Goal: Task Accomplishment & Management: Manage account settings

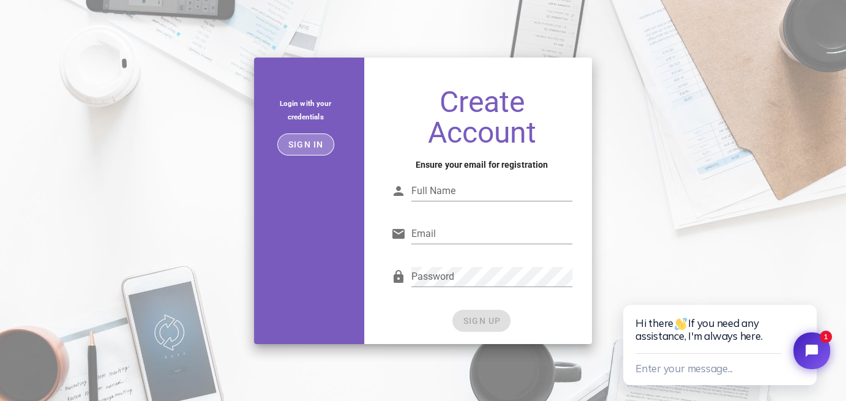
click at [314, 143] on span "Sign in" at bounding box center [306, 145] width 36 height 10
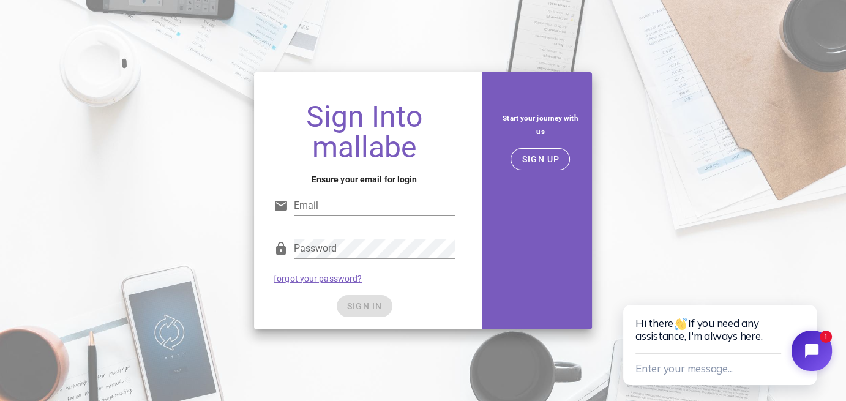
click at [806, 357] on icon "Close chat widget" at bounding box center [811, 351] width 16 height 16
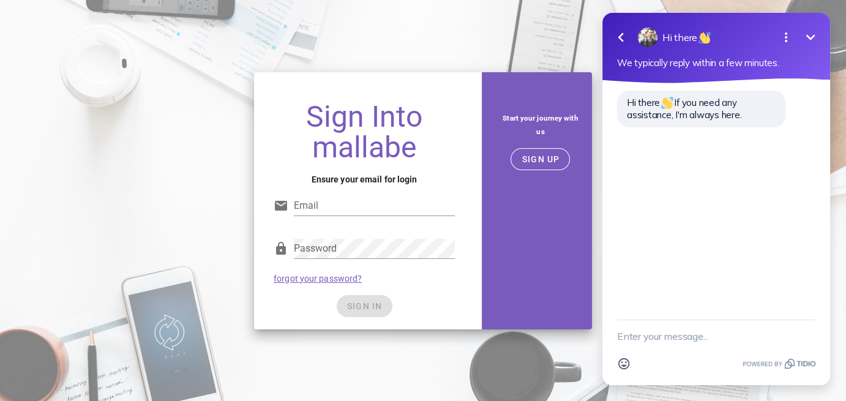
click at [807, 36] on icon "Minimize" at bounding box center [810, 37] width 9 height 6
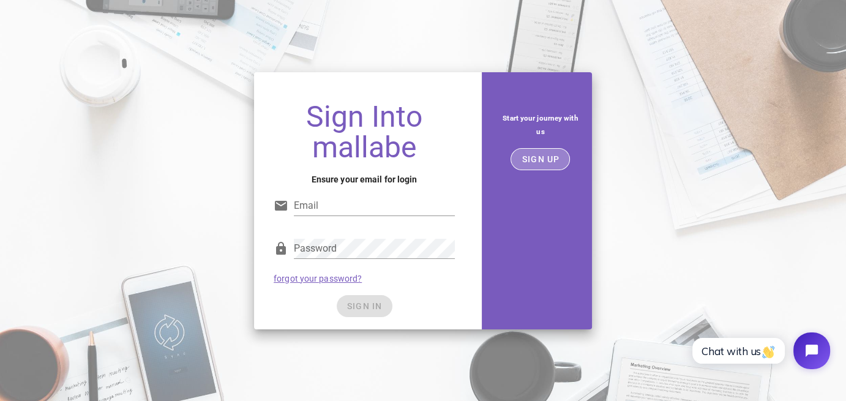
click at [535, 155] on span "SIGN UP" at bounding box center [540, 159] width 39 height 10
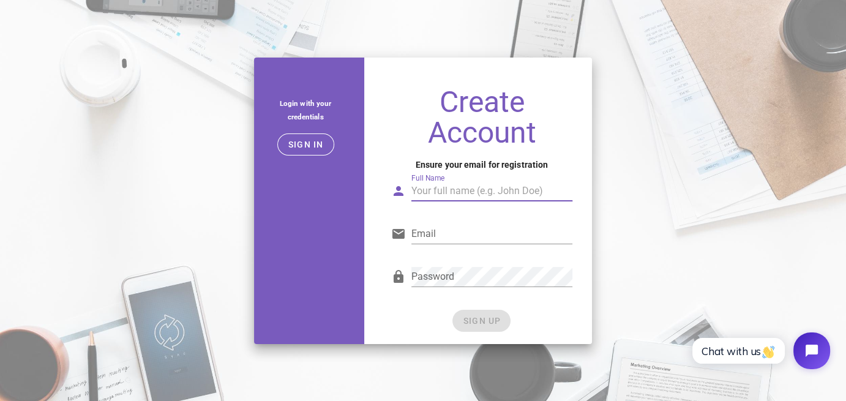
click at [447, 195] on input "Full Name" at bounding box center [491, 191] width 161 height 20
type input "P"
type input "Gautam"
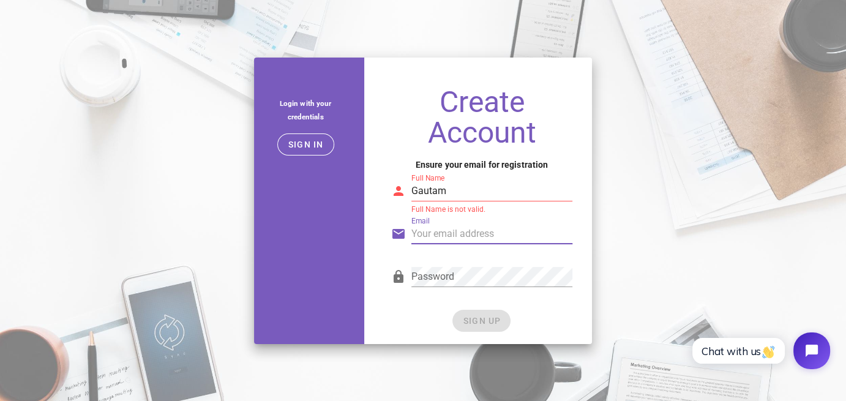
click at [464, 233] on input "Email" at bounding box center [491, 234] width 161 height 20
type input "0001gautamkumar123456@gmail.com"
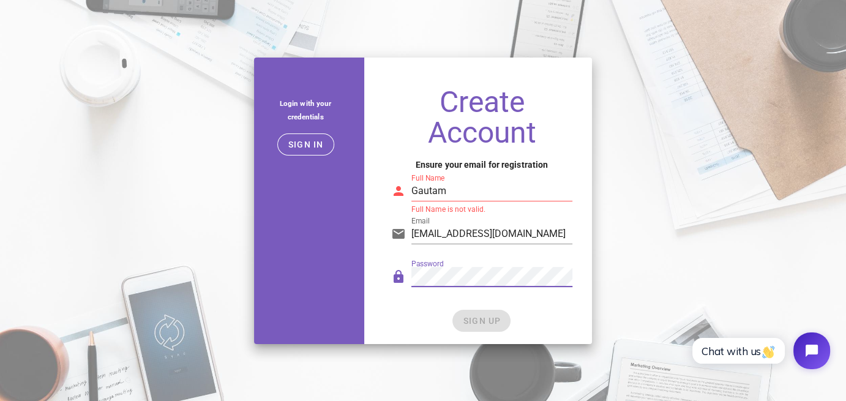
click at [460, 193] on input "Gautam" at bounding box center [491, 191] width 161 height 20
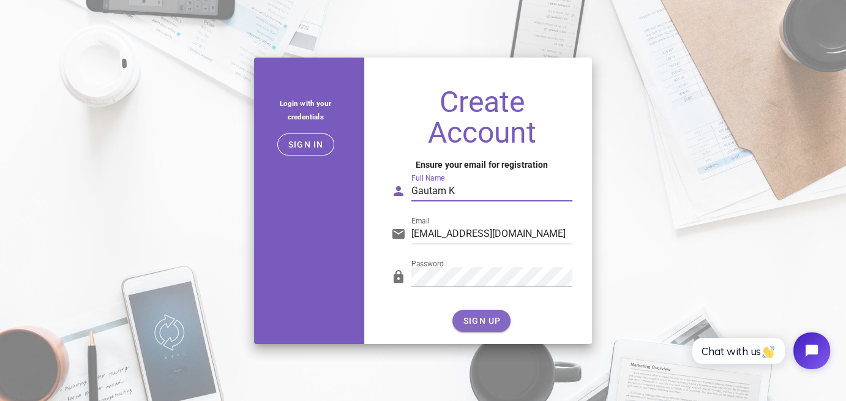
type input "Gautam K"
click at [485, 320] on span "SIGN UP" at bounding box center [481, 321] width 39 height 10
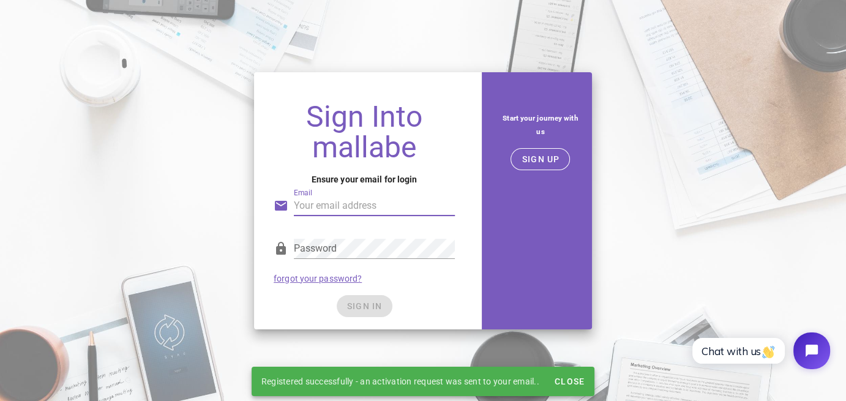
click at [318, 207] on input "Email" at bounding box center [374, 206] width 161 height 20
type input "0001gautamkumar123456@gmail.com"
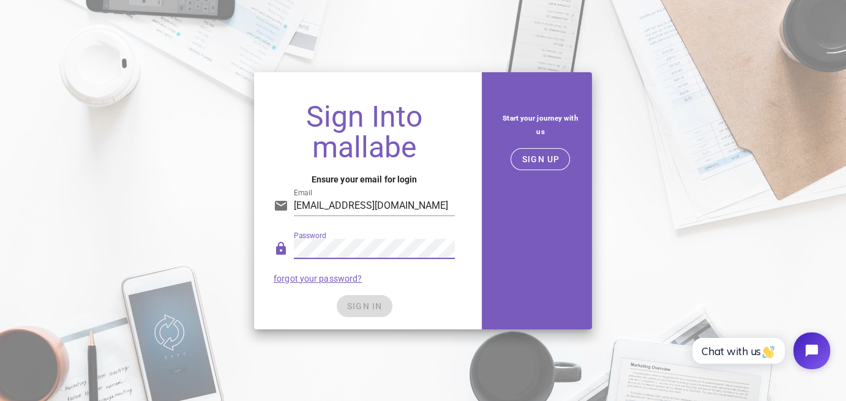
click at [374, 305] on div "SIGN IN" at bounding box center [363, 306] width 181 height 22
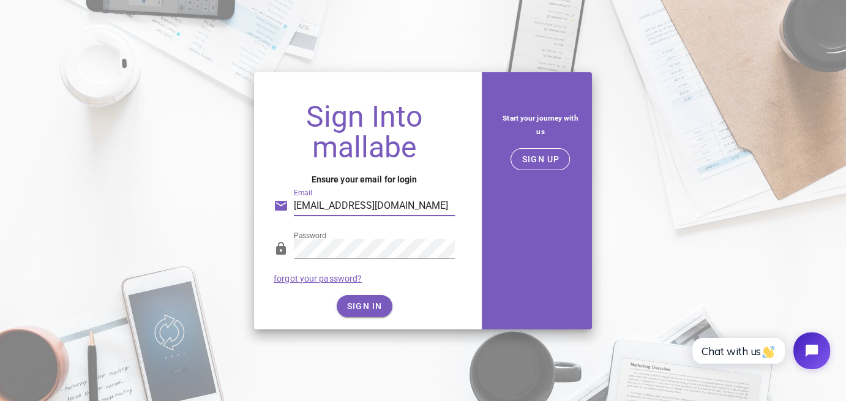
drag, startPoint x: 441, startPoint y: 205, endPoint x: 545, endPoint y: 276, distance: 125.4
click at [445, 209] on input "0001gautamkumar123456@gmail.com" at bounding box center [374, 206] width 161 height 20
click at [366, 307] on span "SIGN IN" at bounding box center [364, 306] width 36 height 10
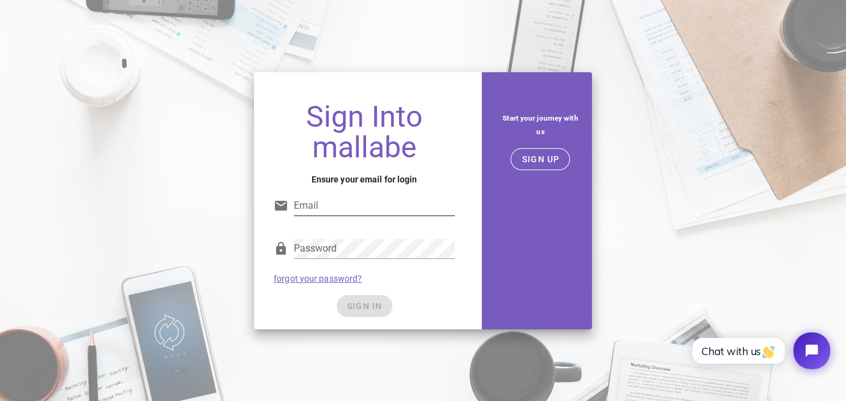
click at [339, 203] on input "Email" at bounding box center [374, 206] width 161 height 20
type input "0001gautamkumar123456@gmail.com"
click at [452, 311] on div "SIGN IN" at bounding box center [363, 306] width 181 height 22
click at [377, 304] on span "SIGN IN" at bounding box center [364, 306] width 36 height 10
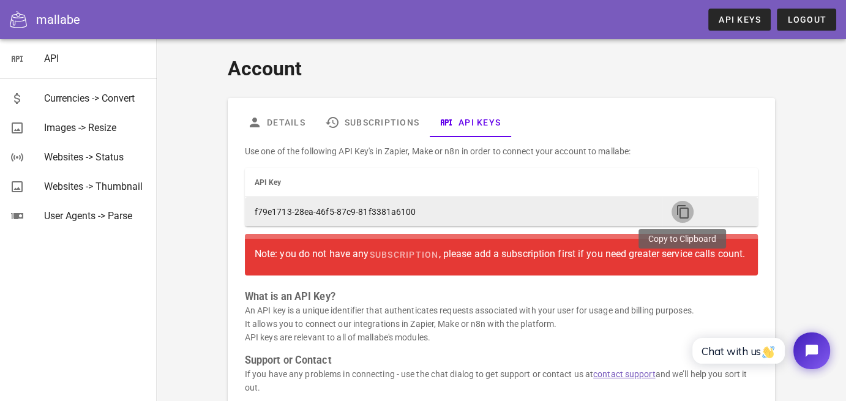
click at [677, 207] on icon "button" at bounding box center [682, 211] width 15 height 15
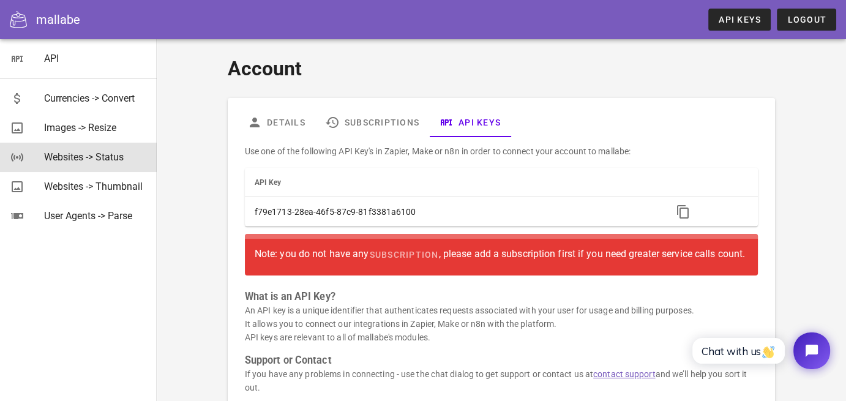
click at [80, 153] on div "Websites -> Status" at bounding box center [95, 157] width 103 height 12
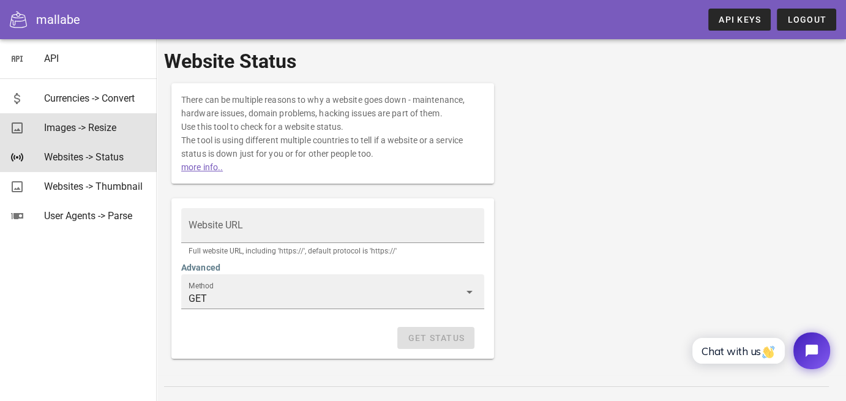
click at [64, 135] on div "Images -> Resize" at bounding box center [95, 127] width 103 height 26
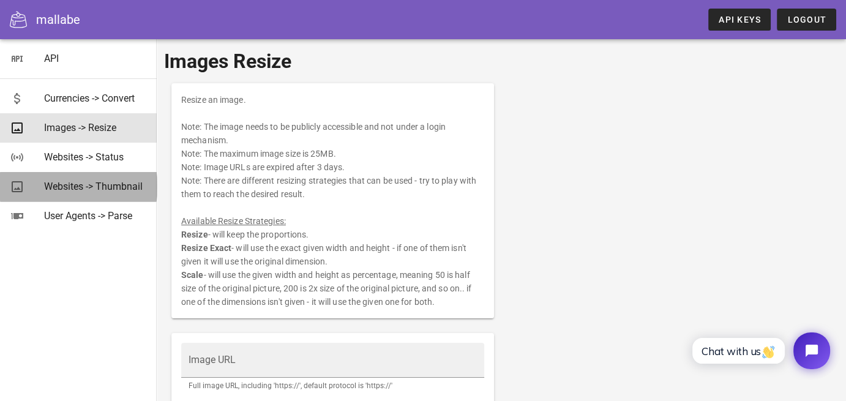
click at [74, 185] on div "Websites -> Thumbnail" at bounding box center [95, 186] width 103 height 12
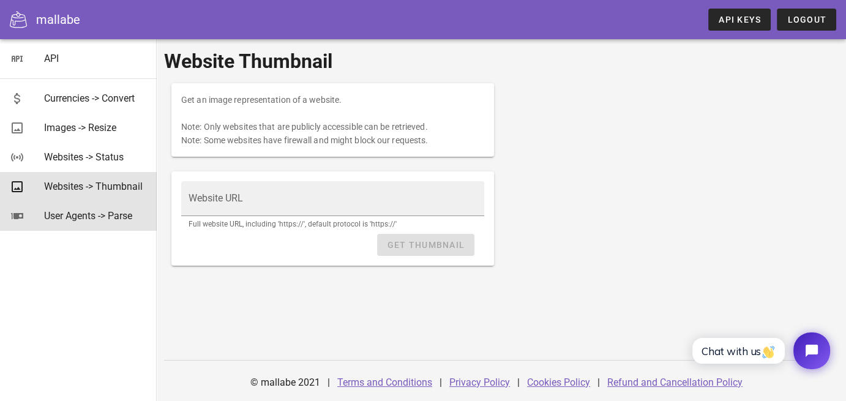
click at [70, 217] on div "User Agents -> Parse" at bounding box center [95, 216] width 103 height 12
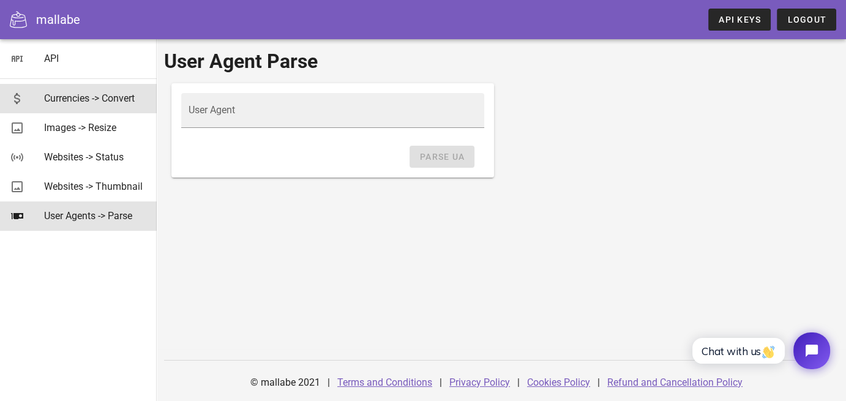
click at [69, 92] on div "Currencies -> Convert" at bounding box center [95, 98] width 103 height 12
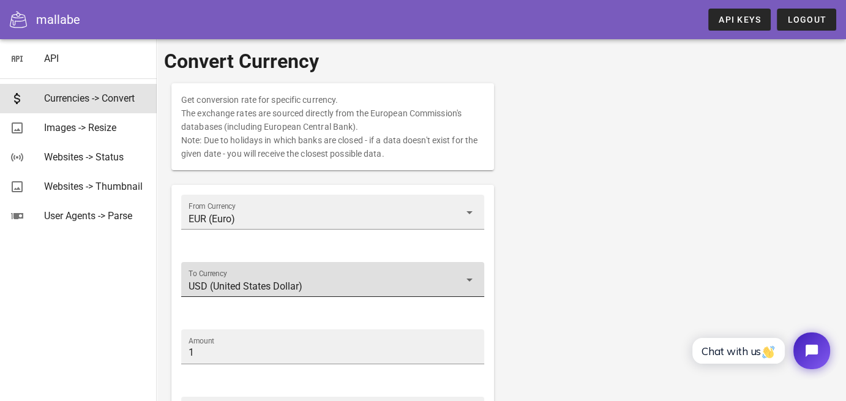
click at [450, 282] on input "USD (United States Dollar)" at bounding box center [323, 287] width 271 height 20
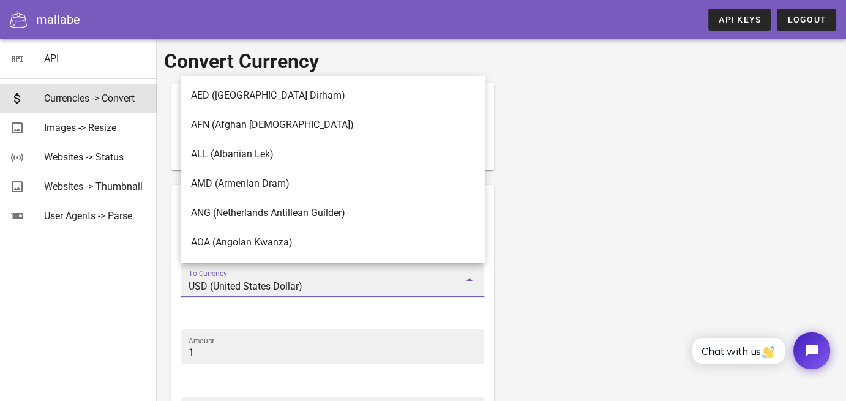
click at [475, 280] on icon at bounding box center [469, 279] width 15 height 15
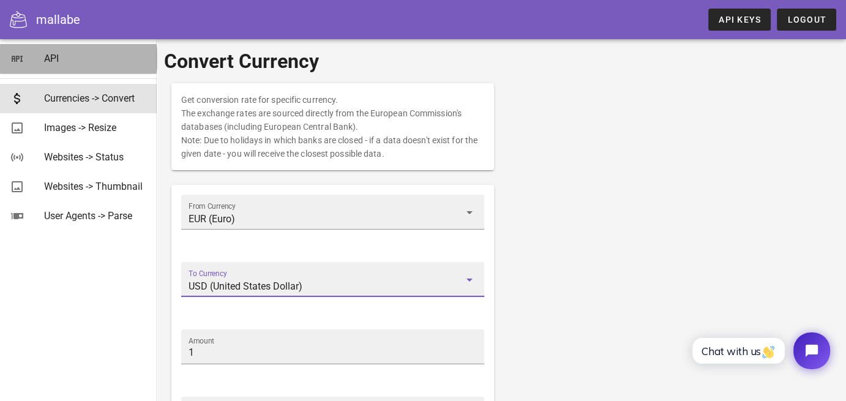
click at [52, 61] on div "API" at bounding box center [95, 59] width 103 height 12
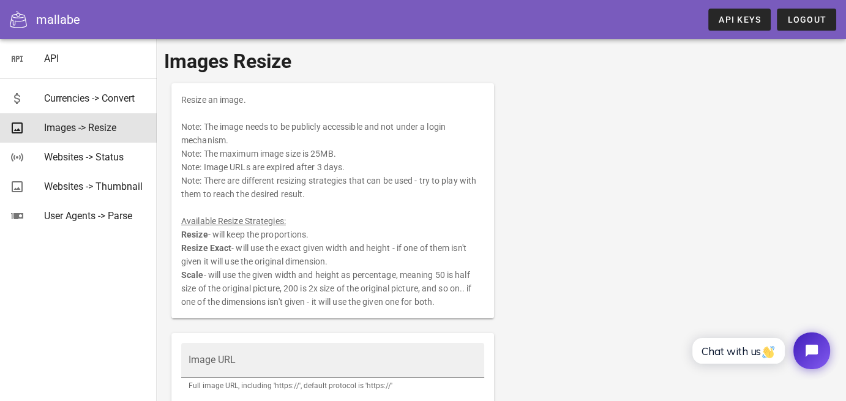
click at [21, 18] on icon at bounding box center [18, 19] width 17 height 17
click at [47, 16] on div "mallabe" at bounding box center [58, 19] width 44 height 18
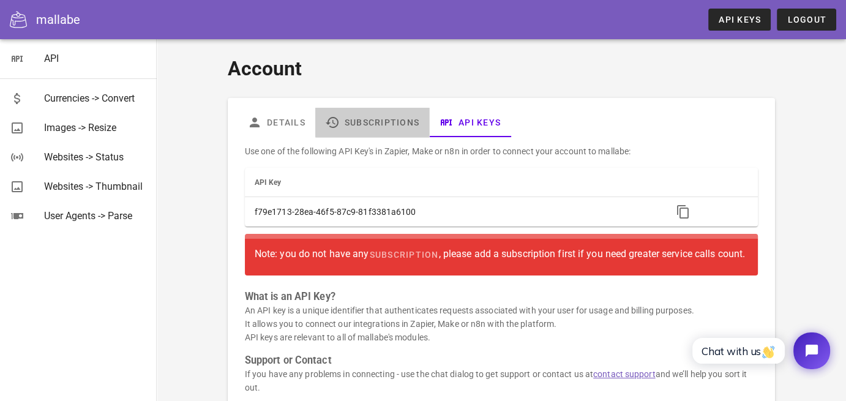
click at [383, 119] on link "Subscriptions" at bounding box center [372, 122] width 114 height 29
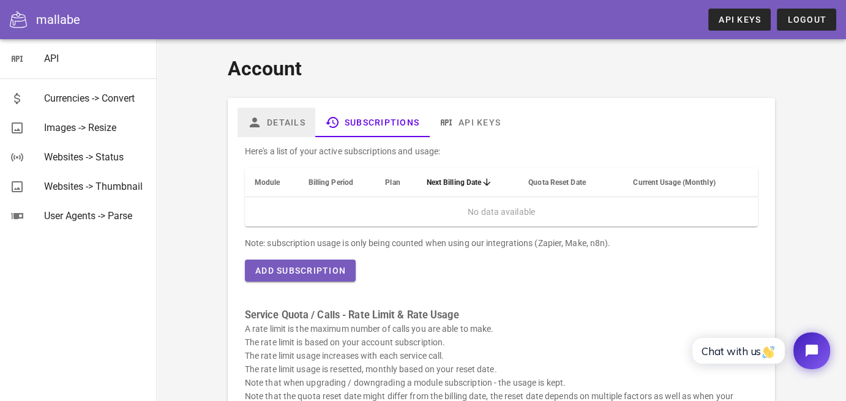
click at [288, 124] on link "Details" at bounding box center [276, 122] width 78 height 29
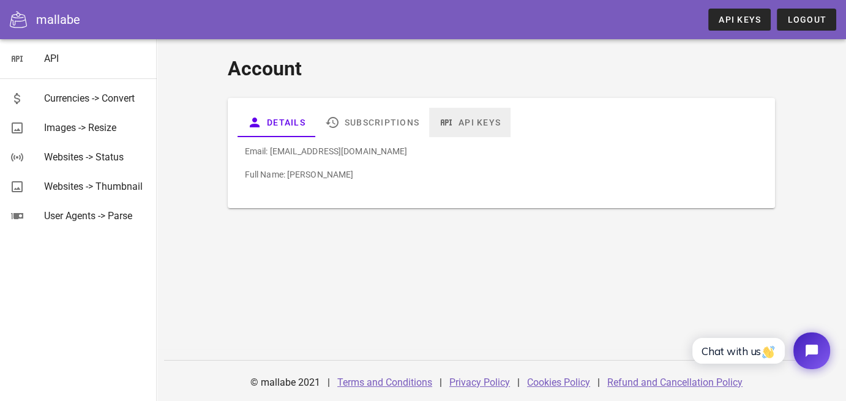
click at [485, 117] on link "API Keys" at bounding box center [469, 122] width 81 height 29
